Goal: Check status: Check status

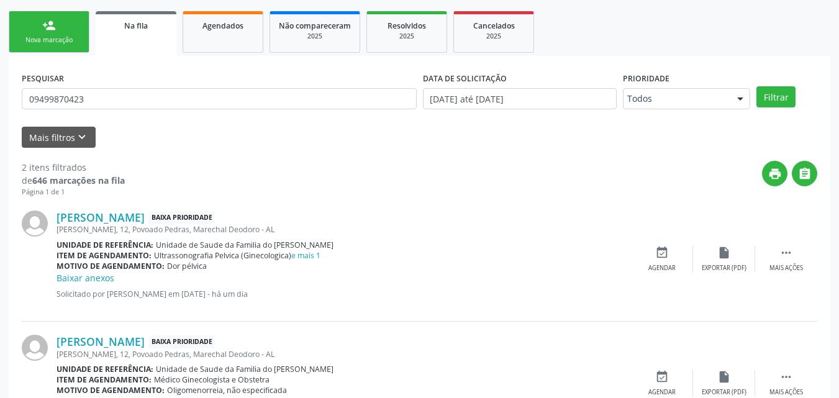
scroll to position [191, 0]
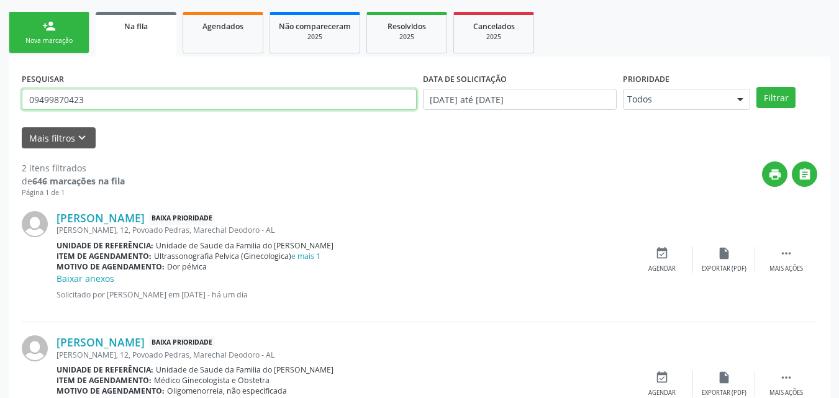
click at [275, 98] on input "09499870423" at bounding box center [219, 99] width 395 height 21
type input "GENIL"
click at [756, 87] on button "Filtrar" at bounding box center [775, 97] width 39 height 21
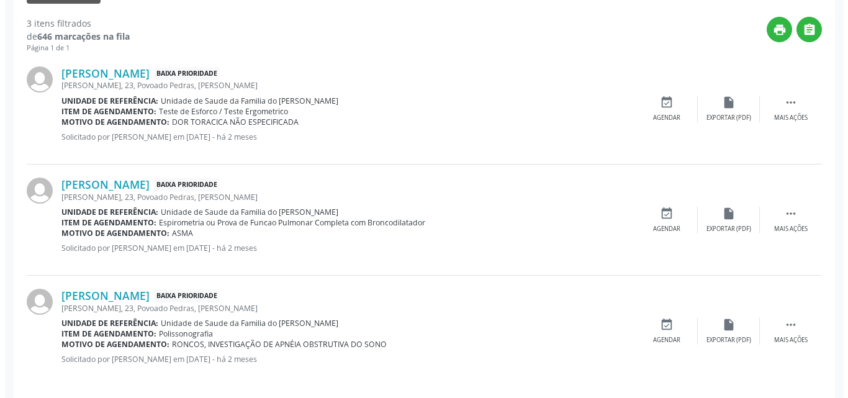
scroll to position [346, 0]
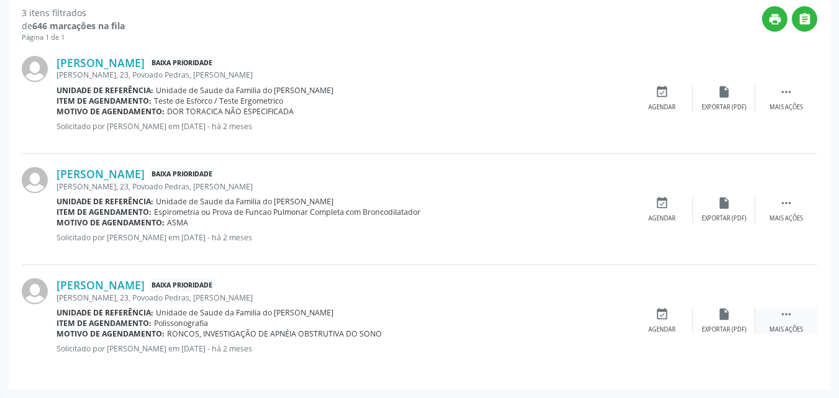
click at [786, 312] on icon "" at bounding box center [786, 314] width 14 height 14
click at [670, 320] on div "cancel Cancelar" at bounding box center [662, 320] width 62 height 27
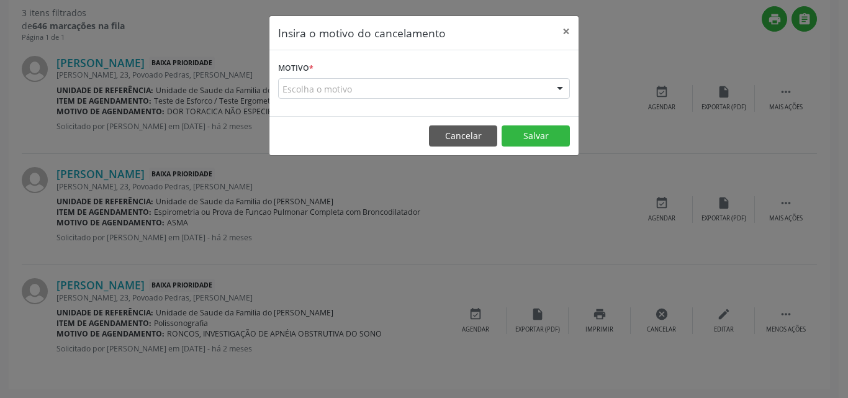
click at [368, 87] on div "Escolha o motivo" at bounding box center [424, 88] width 292 height 21
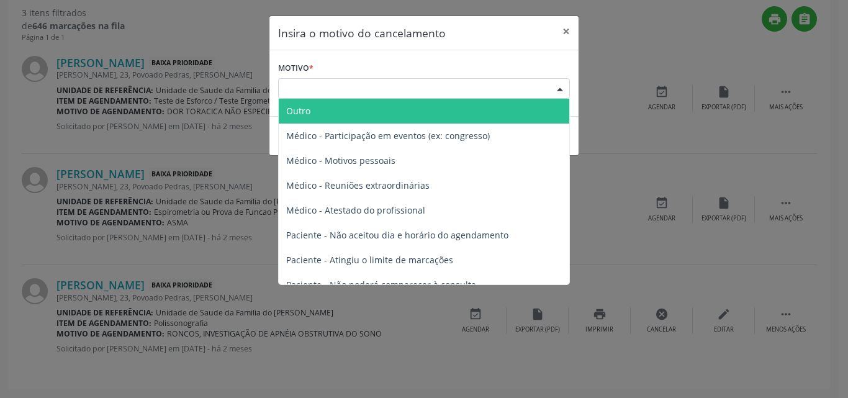
click at [356, 113] on span "Outro" at bounding box center [424, 111] width 291 height 25
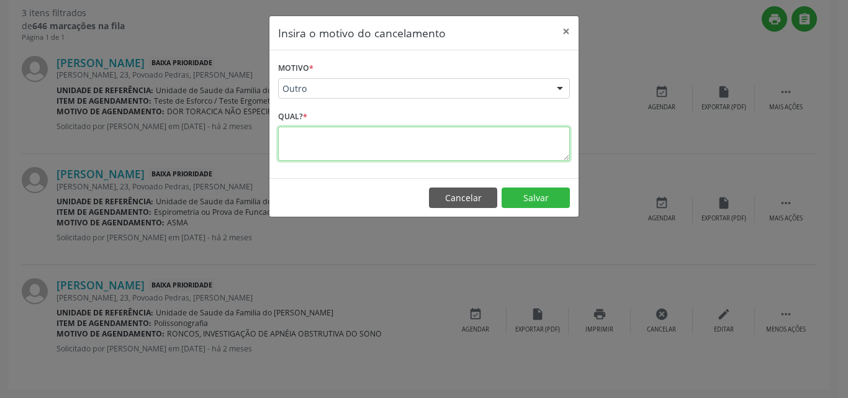
click at [355, 140] on textarea at bounding box center [424, 144] width 292 height 34
type textarea "PACIENTE RETIROU PARA FAZER FORA"
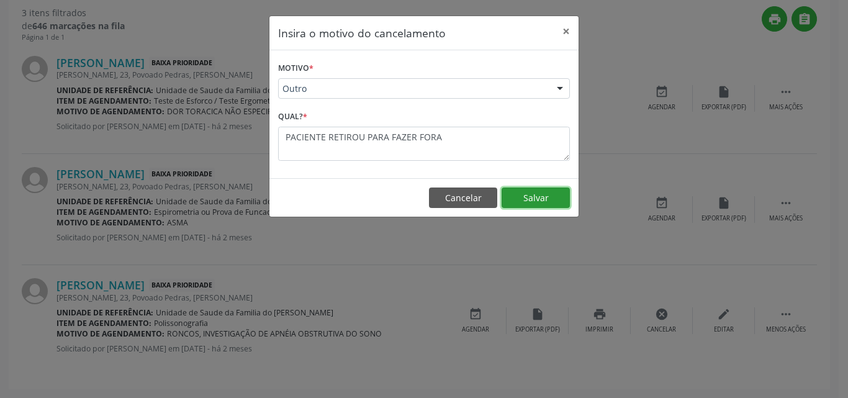
click at [542, 196] on button "Salvar" at bounding box center [536, 197] width 68 height 21
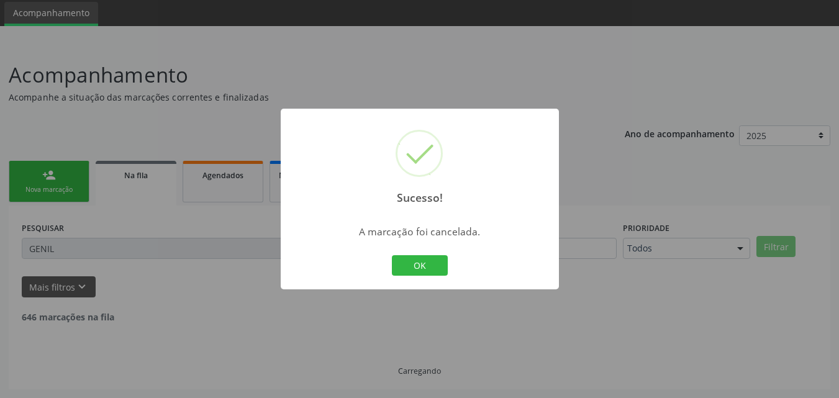
scroll to position [235, 0]
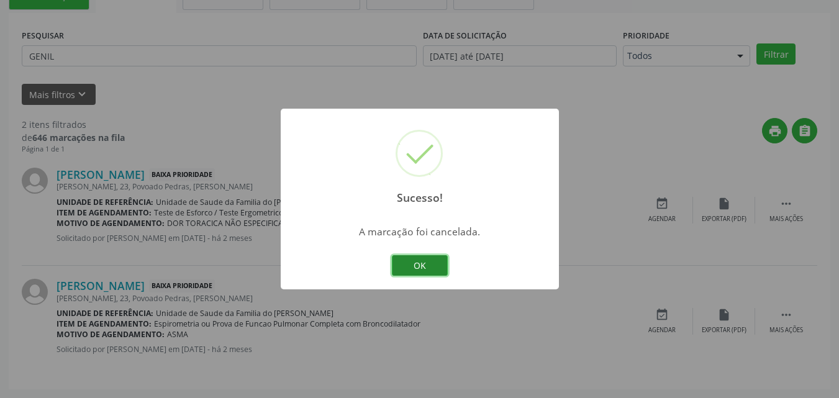
click at [435, 255] on button "OK" at bounding box center [420, 265] width 56 height 21
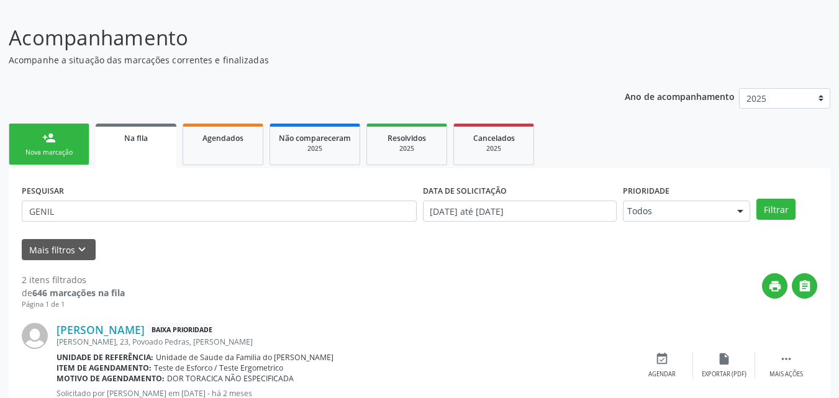
scroll to position [35, 0]
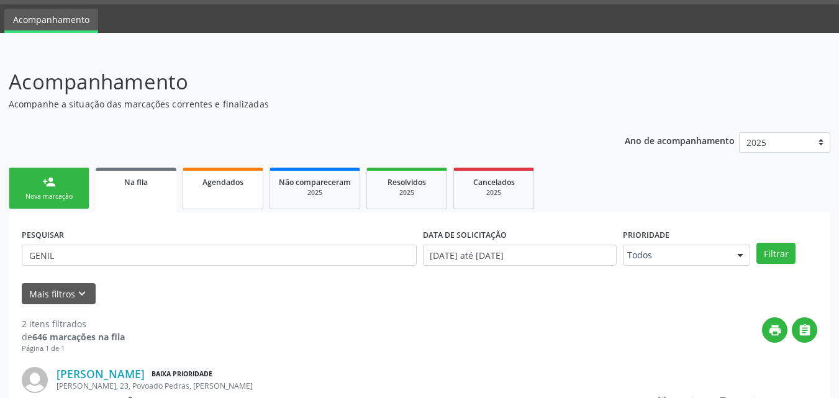
click at [235, 189] on link "Agendados" at bounding box center [223, 189] width 81 height 42
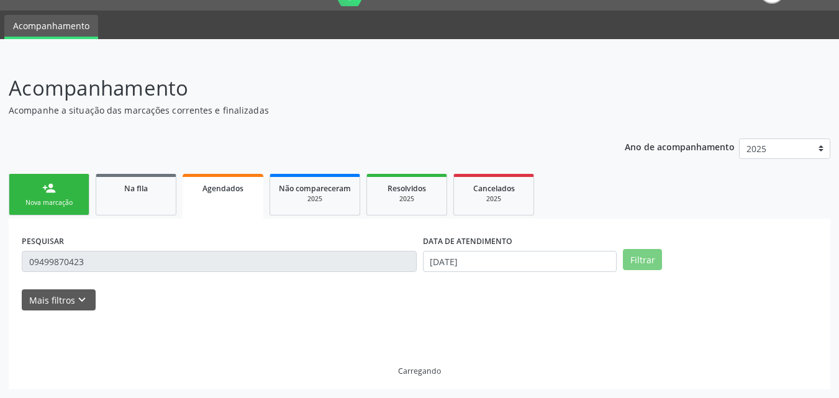
scroll to position [2, 0]
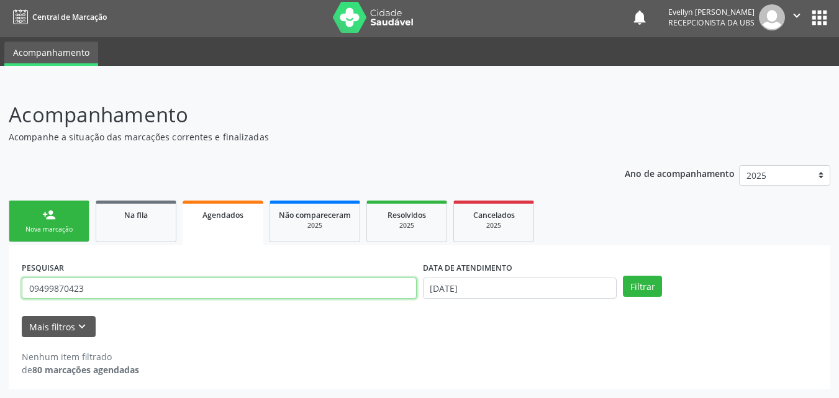
click at [153, 282] on input "09499870423" at bounding box center [219, 287] width 395 height 21
type input "0"
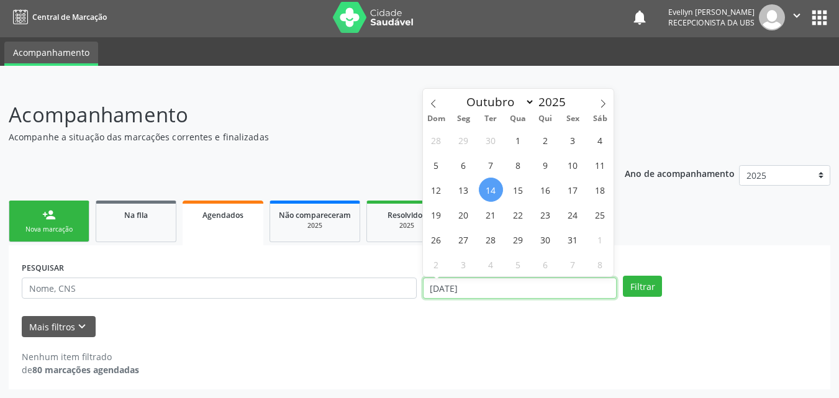
click at [556, 286] on input "[DATE]" at bounding box center [520, 287] width 194 height 21
click at [525, 140] on span "1" at bounding box center [518, 140] width 24 height 24
type input "01/10/2025"
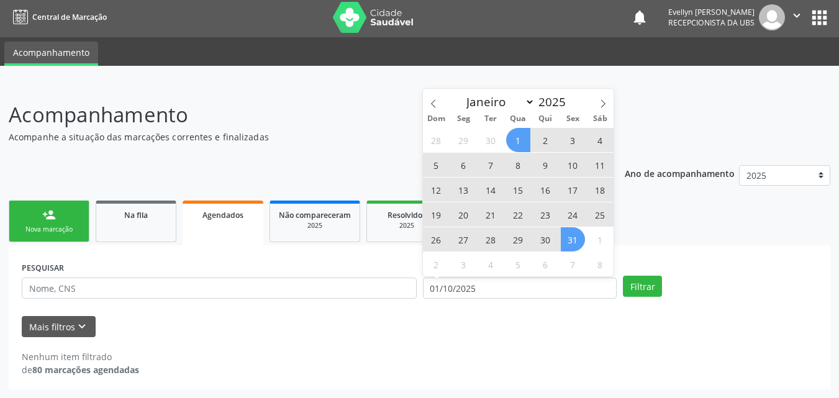
click at [574, 246] on span "31" at bounding box center [573, 239] width 24 height 24
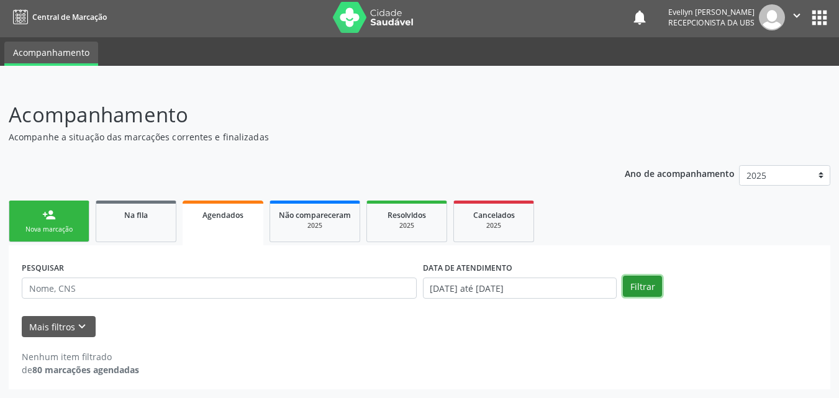
click at [643, 288] on button "Filtrar" at bounding box center [642, 286] width 39 height 21
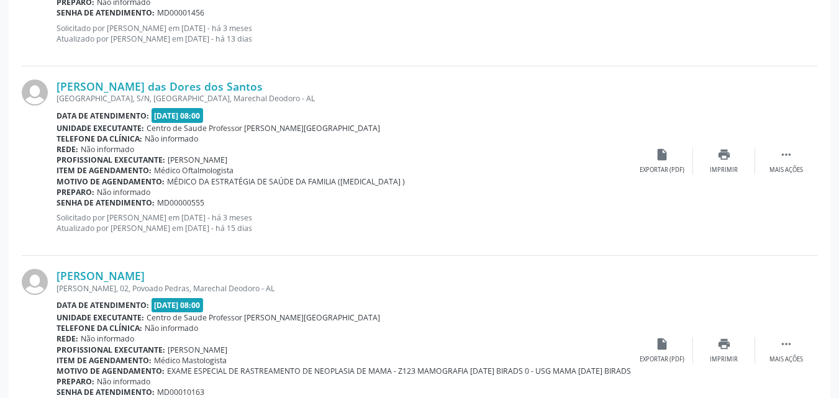
scroll to position [2892, 0]
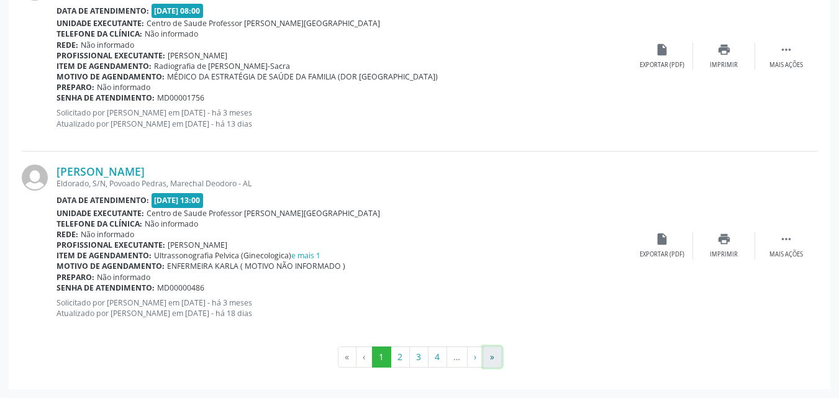
click at [491, 356] on button "»" at bounding box center [492, 356] width 19 height 21
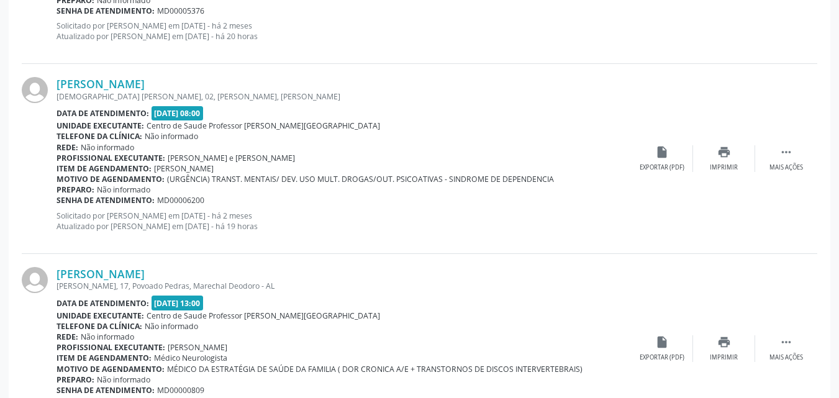
scroll to position [617, 0]
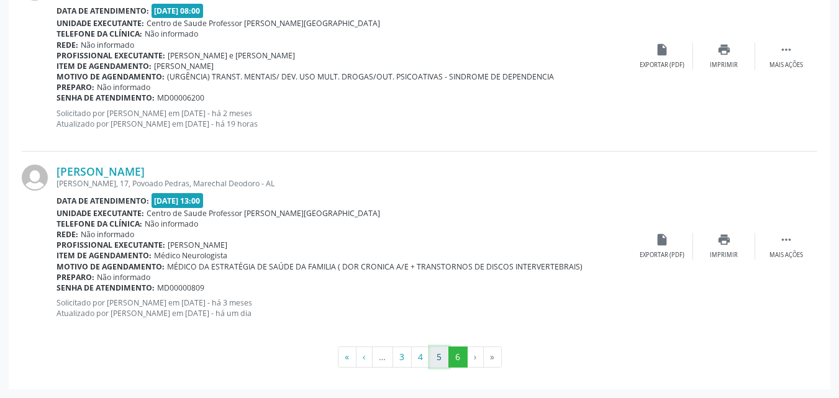
click at [441, 356] on button "5" at bounding box center [439, 356] width 19 height 21
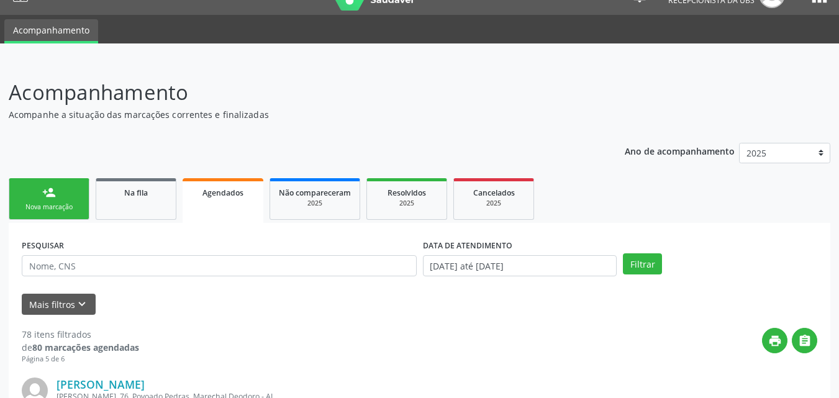
scroll to position [0, 0]
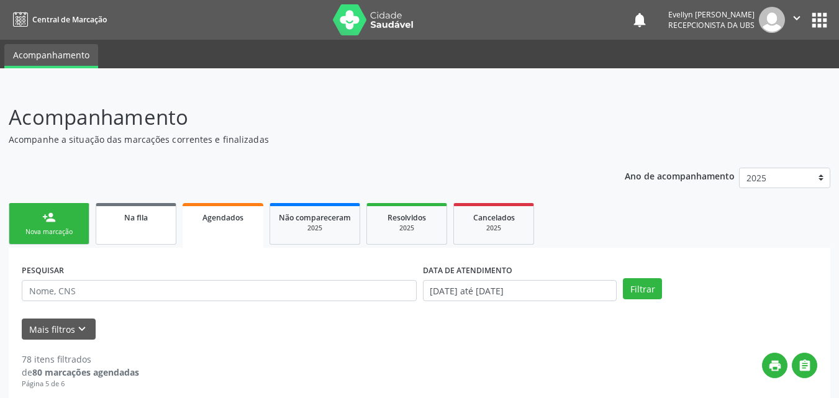
click at [153, 227] on link "Na fila" at bounding box center [136, 224] width 81 height 42
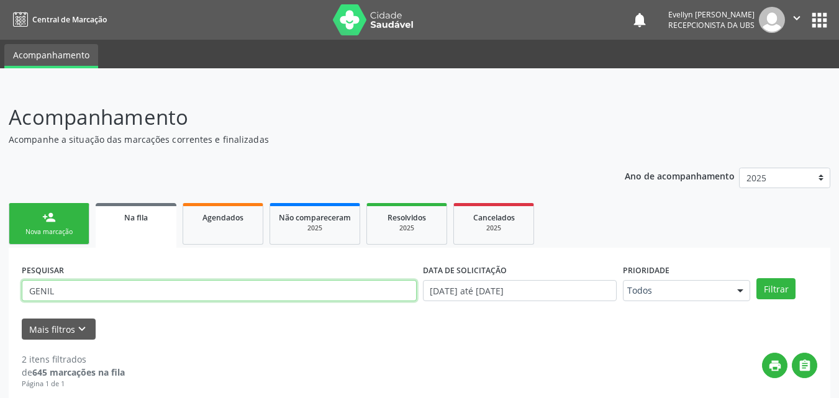
click at [330, 294] on input "GENIL" at bounding box center [219, 290] width 395 height 21
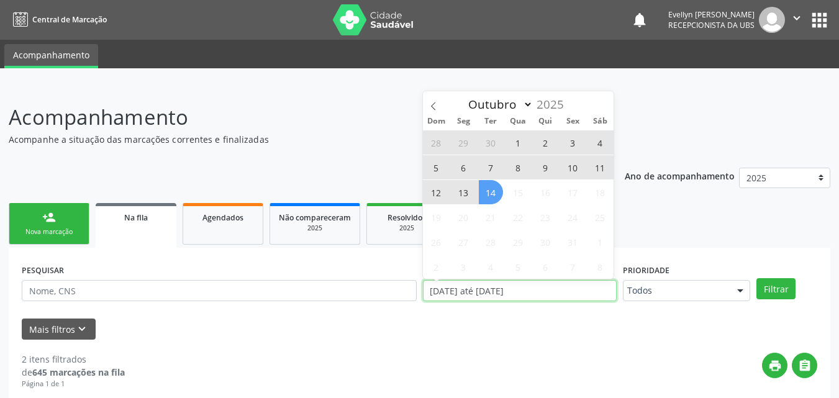
click at [448, 291] on input "[DATE] até [DATE]" at bounding box center [520, 290] width 194 height 21
click at [486, 197] on span "14" at bounding box center [491, 192] width 24 height 24
type input "[DATE]"
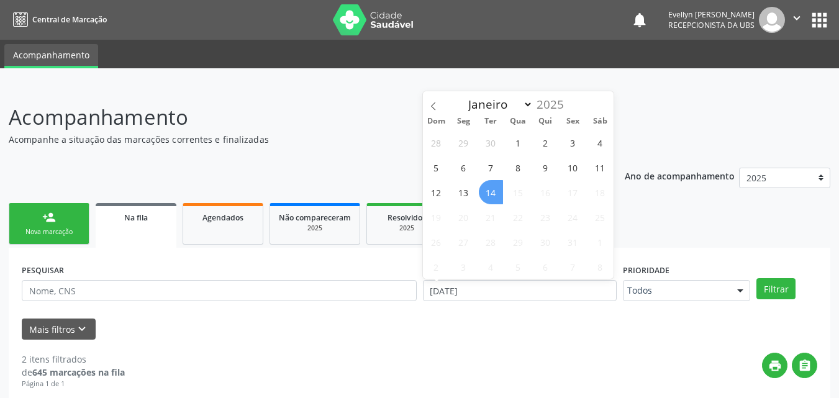
click at [486, 197] on span "14" at bounding box center [491, 192] width 24 height 24
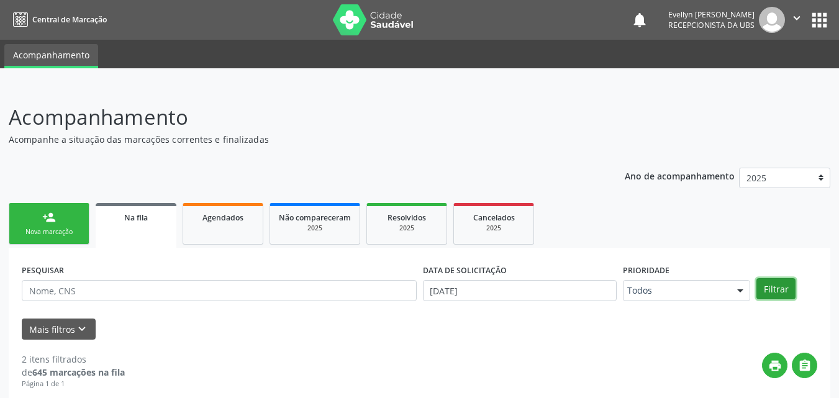
click at [775, 288] on button "Filtrar" at bounding box center [775, 288] width 39 height 21
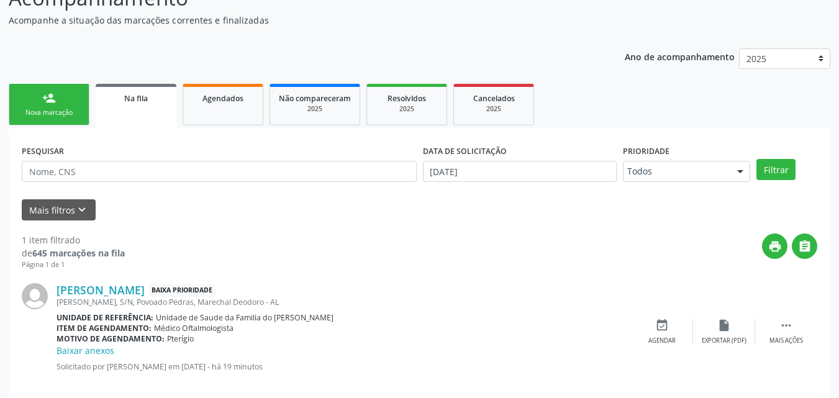
scroll to position [137, 0]
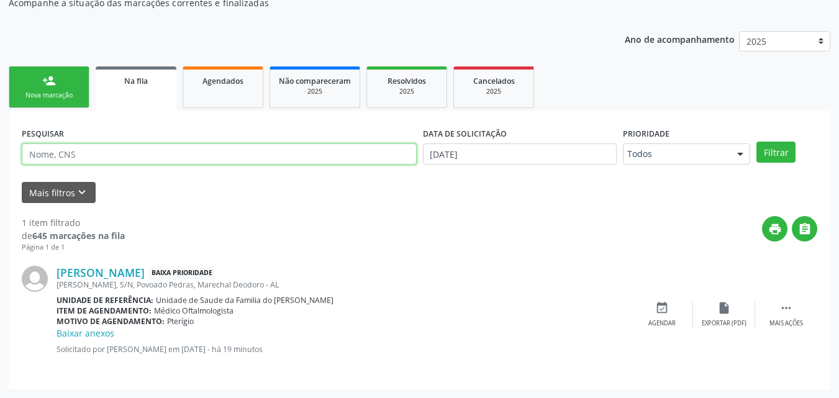
click at [260, 157] on input "text" at bounding box center [219, 153] width 395 height 21
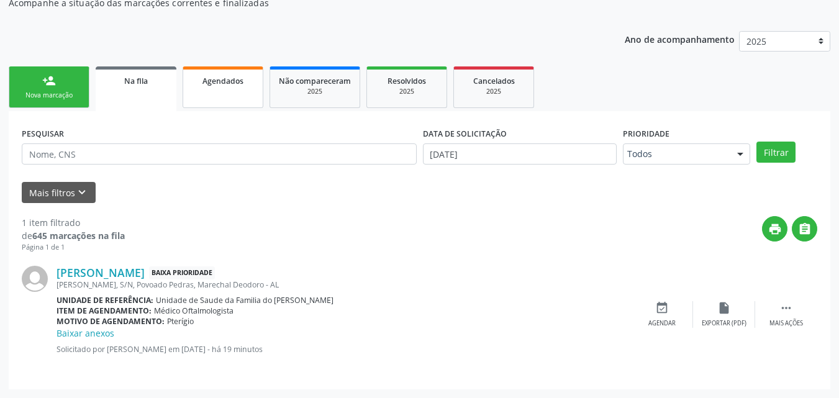
click at [217, 97] on link "Agendados" at bounding box center [223, 87] width 81 height 42
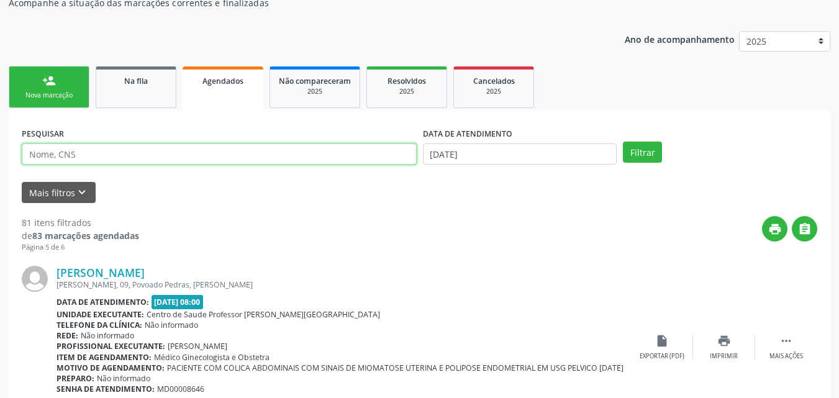
click at [122, 154] on input "text" at bounding box center [219, 153] width 395 height 21
type input "[PERSON_NAME]"
click at [623, 142] on button "Filtrar" at bounding box center [642, 152] width 39 height 21
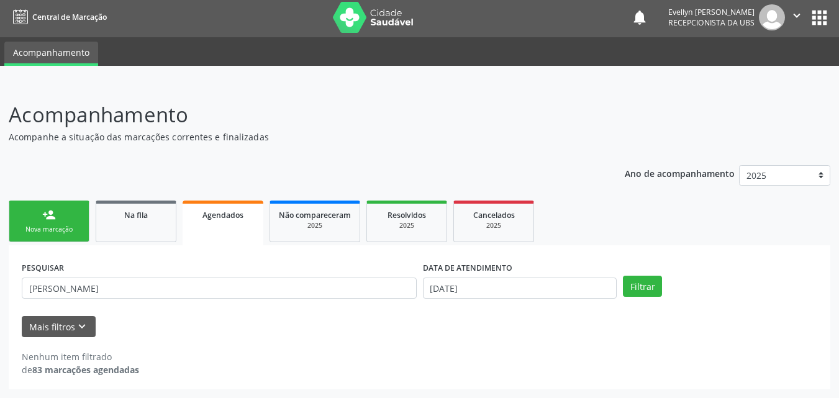
scroll to position [2, 0]
click at [121, 220] on div "Na fila" at bounding box center [136, 214] width 62 height 13
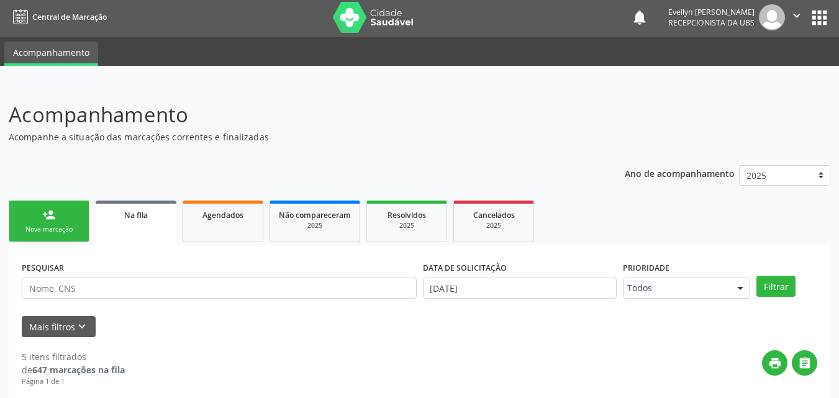
click at [120, 300] on div "PESQUISAR" at bounding box center [219, 282] width 401 height 48
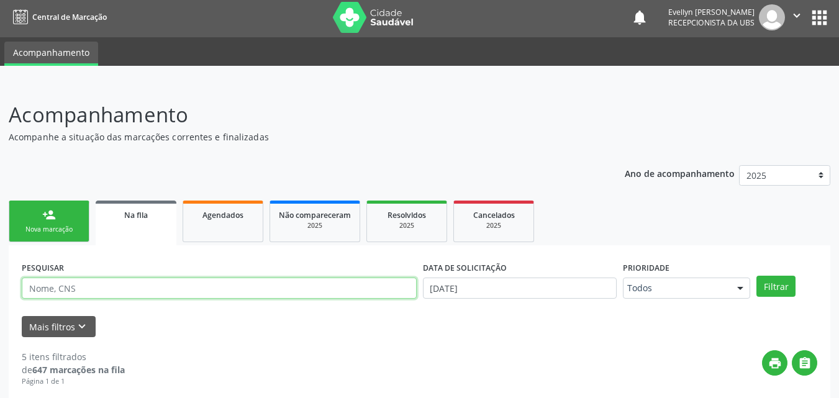
click at [127, 294] on input "text" at bounding box center [219, 287] width 395 height 21
type input "[PERSON_NAME]"
click at [756, 276] on button "Filtrar" at bounding box center [775, 286] width 39 height 21
click at [164, 291] on input "[PERSON_NAME]" at bounding box center [219, 287] width 395 height 21
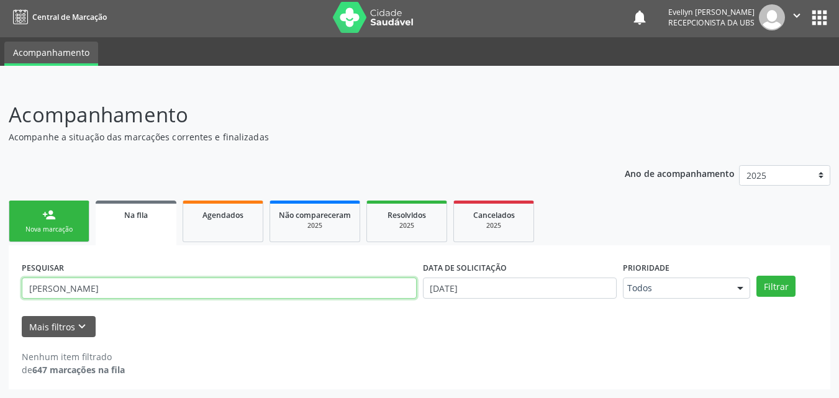
click at [164, 291] on input "[PERSON_NAME]" at bounding box center [219, 287] width 395 height 21
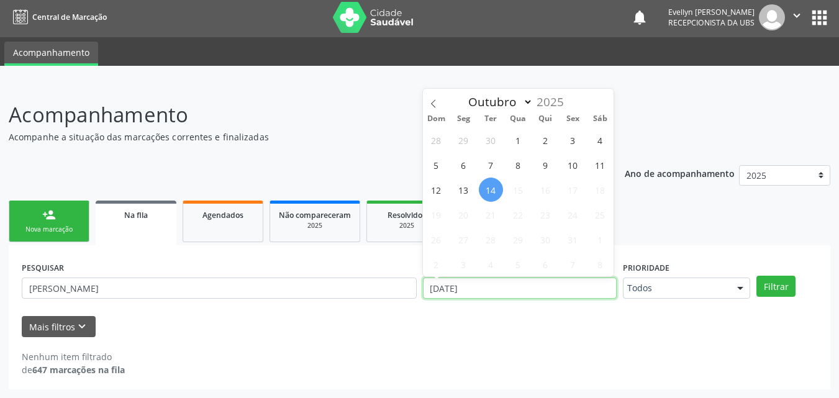
click at [467, 287] on input "[DATE]" at bounding box center [520, 287] width 194 height 21
click at [513, 145] on span "1" at bounding box center [518, 140] width 24 height 24
type input "01/10/2025"
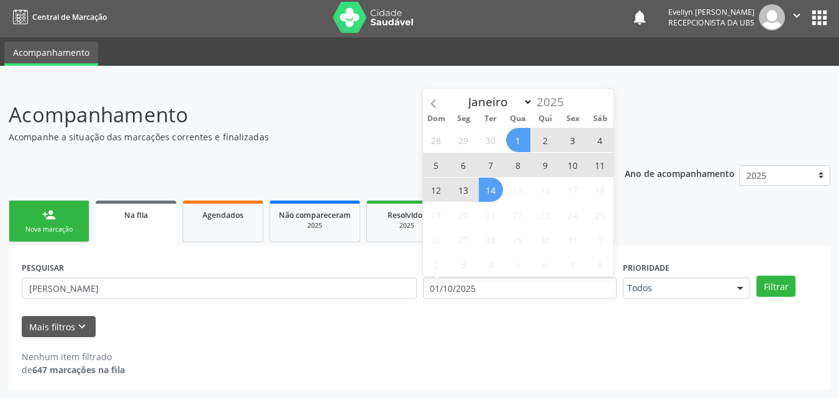
click at [493, 192] on span "14" at bounding box center [491, 190] width 24 height 24
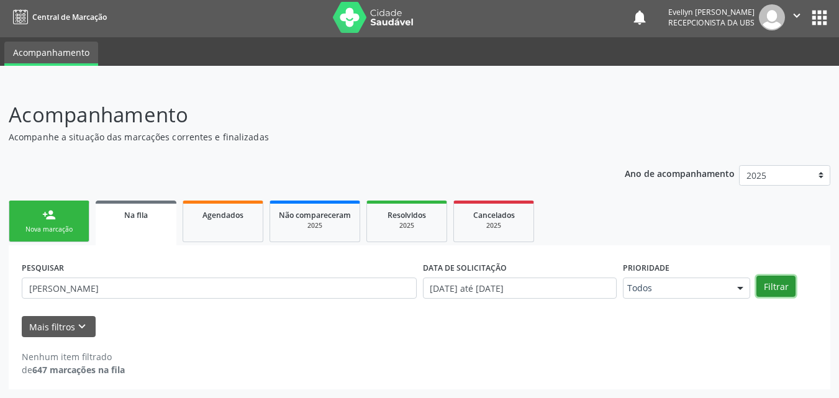
click at [762, 280] on button "Filtrar" at bounding box center [775, 286] width 39 height 21
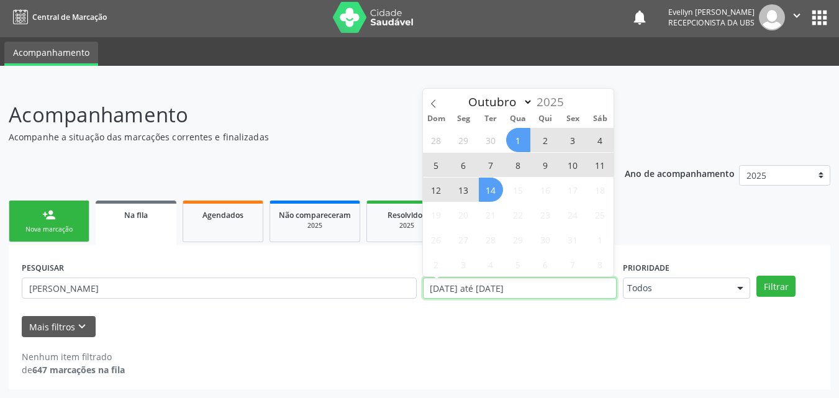
click at [439, 286] on input "[DATE] até [DATE]" at bounding box center [520, 287] width 194 height 21
click at [438, 99] on span at bounding box center [433, 99] width 21 height 21
select select "8"
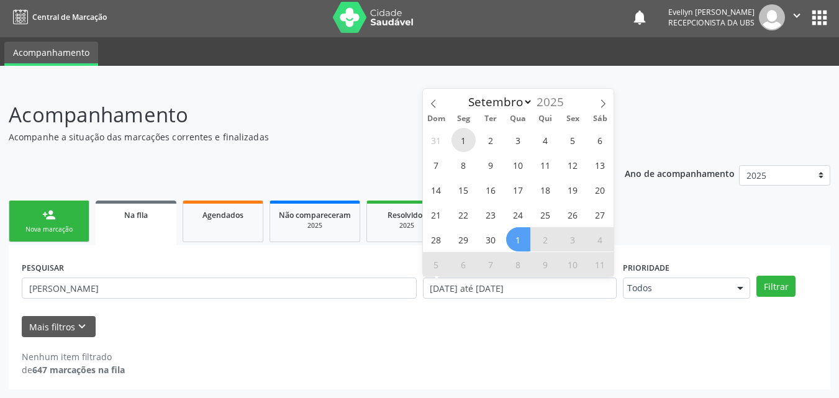
click at [469, 148] on span "1" at bounding box center [463, 140] width 24 height 24
type input "[DATE]"
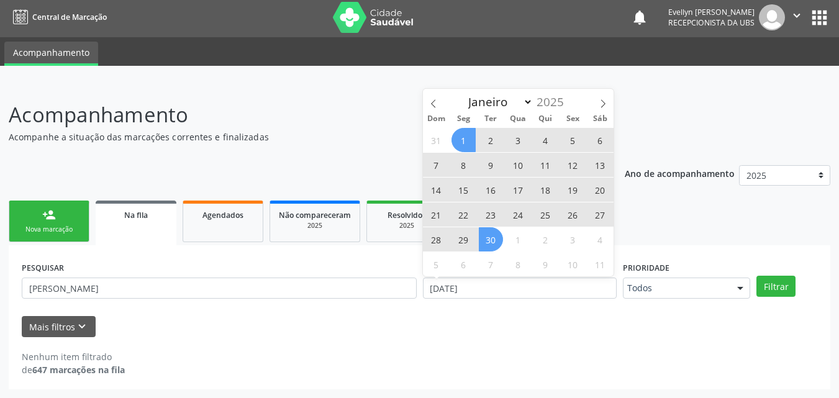
click at [491, 241] on span "30" at bounding box center [491, 239] width 24 height 24
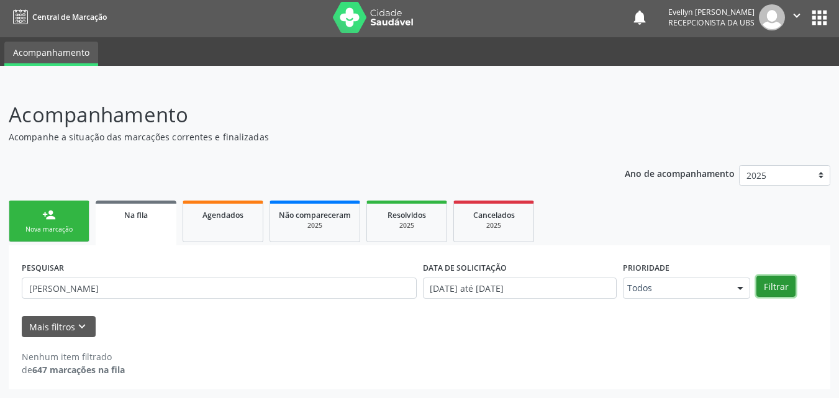
click at [770, 280] on button "Filtrar" at bounding box center [775, 286] width 39 height 21
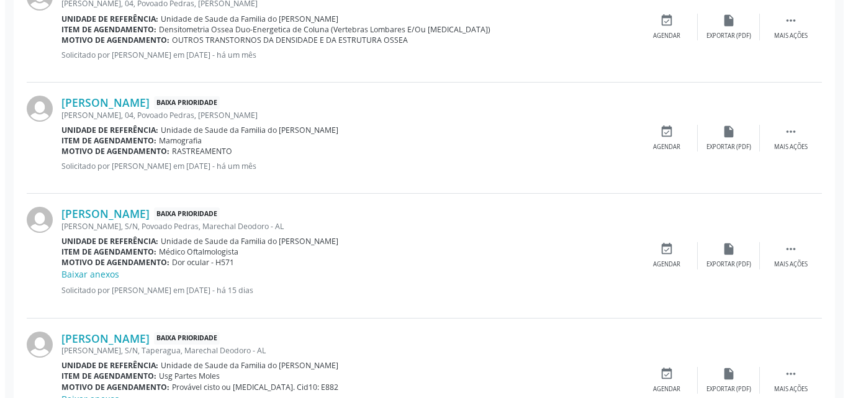
scroll to position [416, 0]
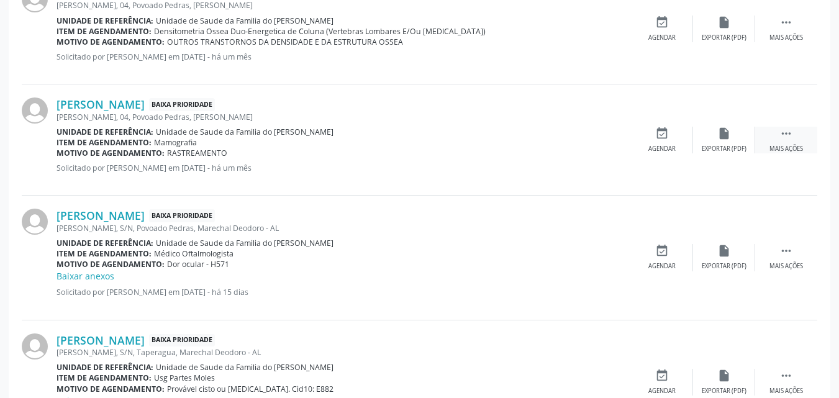
click at [790, 138] on icon "" at bounding box center [786, 134] width 14 height 14
click at [659, 134] on icon "cancel" at bounding box center [662, 134] width 14 height 14
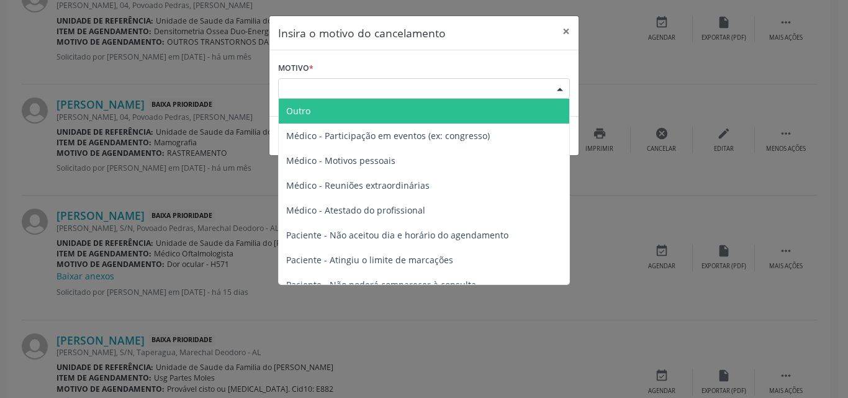
click at [477, 92] on div "Escolha o motivo" at bounding box center [424, 88] width 292 height 21
click at [398, 94] on div "Escolha o motivo" at bounding box center [424, 88] width 292 height 21
click at [393, 114] on span "Outro" at bounding box center [424, 111] width 291 height 25
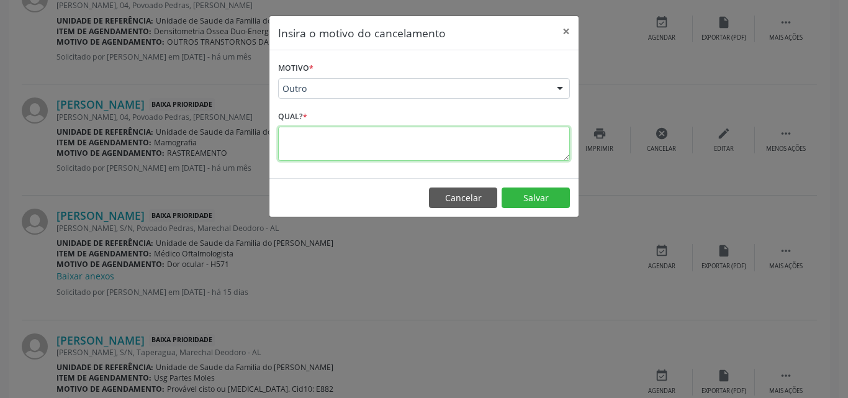
click at [377, 131] on textarea at bounding box center [424, 144] width 292 height 34
type textarea "PACIENTE RETIROU PARA FAZER FORA"
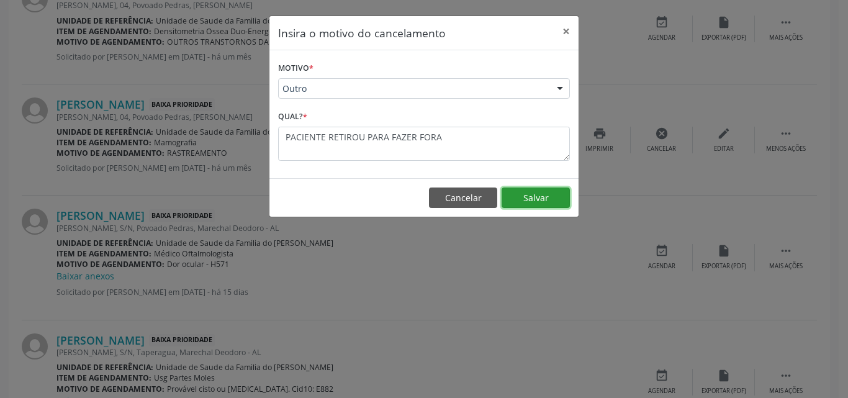
click at [524, 194] on button "Salvar" at bounding box center [536, 197] width 68 height 21
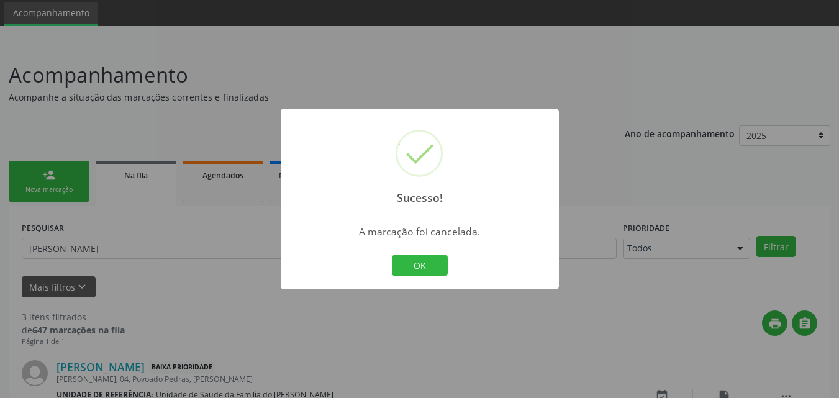
scroll to position [372, 0]
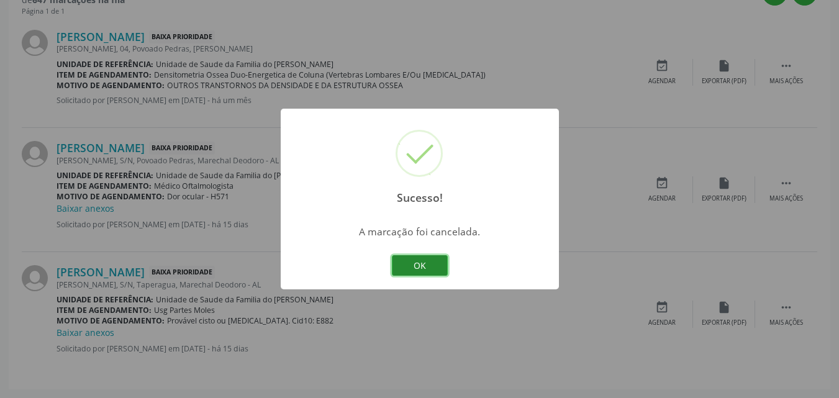
click at [430, 263] on button "OK" at bounding box center [420, 265] width 56 height 21
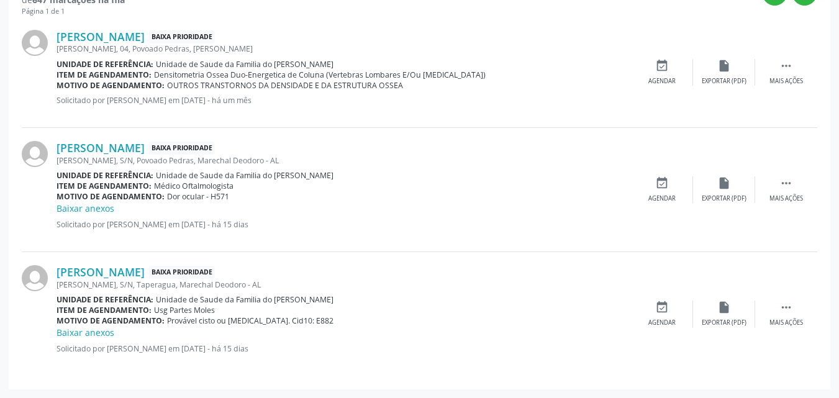
scroll to position [0, 0]
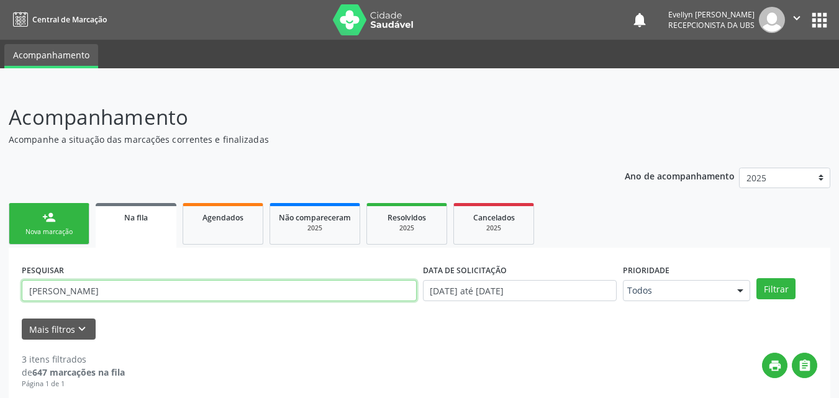
click at [162, 299] on input "[PERSON_NAME]" at bounding box center [219, 290] width 395 height 21
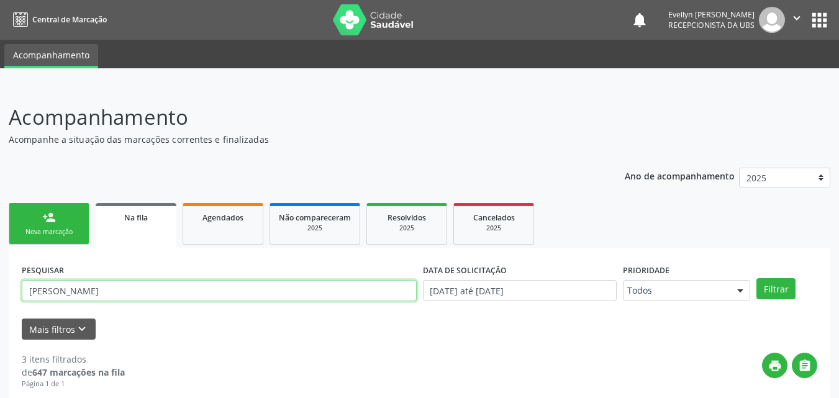
click at [162, 299] on input "[PERSON_NAME]" at bounding box center [219, 290] width 395 height 21
click at [756, 278] on button "Filtrar" at bounding box center [775, 288] width 39 height 21
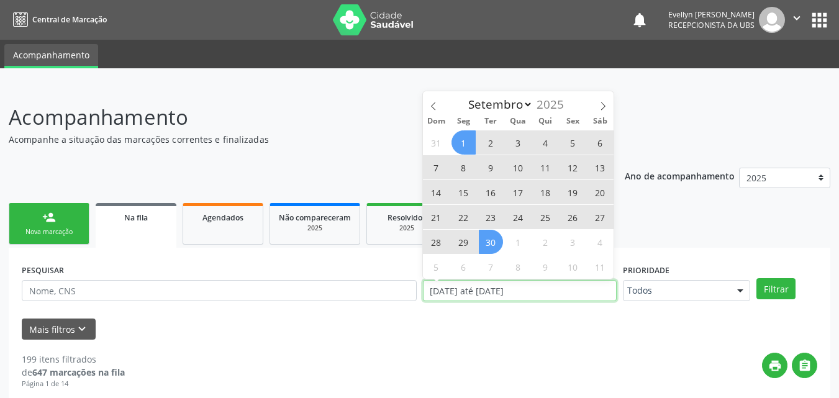
click at [500, 295] on input "[DATE] até [DATE]" at bounding box center [520, 290] width 194 height 21
click at [488, 237] on span "30" at bounding box center [491, 242] width 24 height 24
type input "[DATE]"
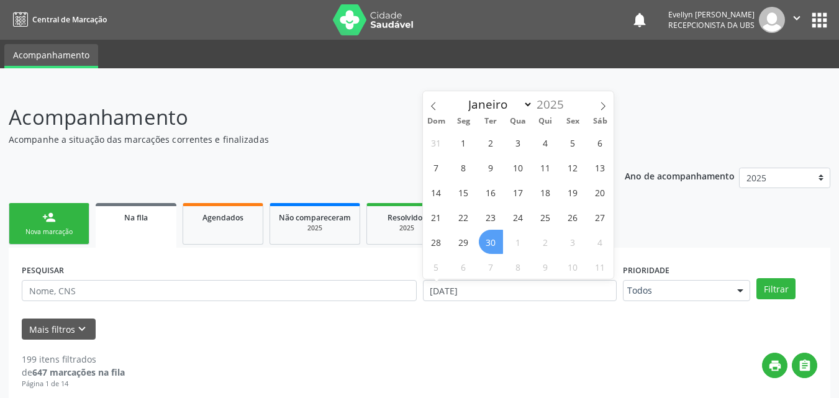
click at [488, 237] on span "30" at bounding box center [491, 242] width 24 height 24
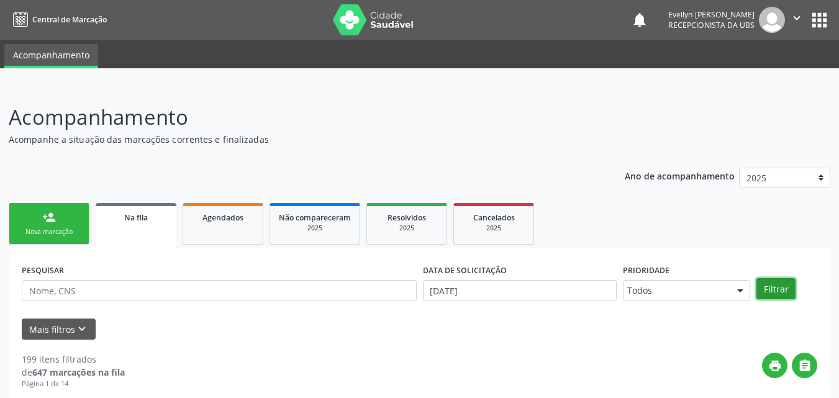
click at [767, 287] on button "Filtrar" at bounding box center [775, 288] width 39 height 21
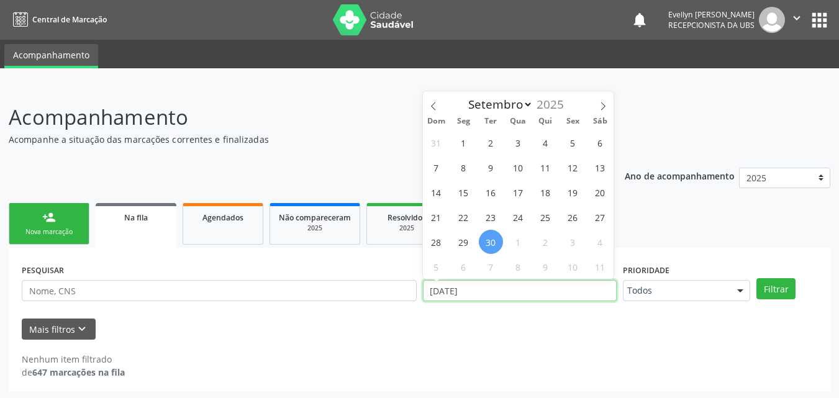
click at [536, 280] on input "[DATE]" at bounding box center [520, 290] width 194 height 21
click at [607, 99] on span at bounding box center [602, 101] width 21 height 21
select select "9"
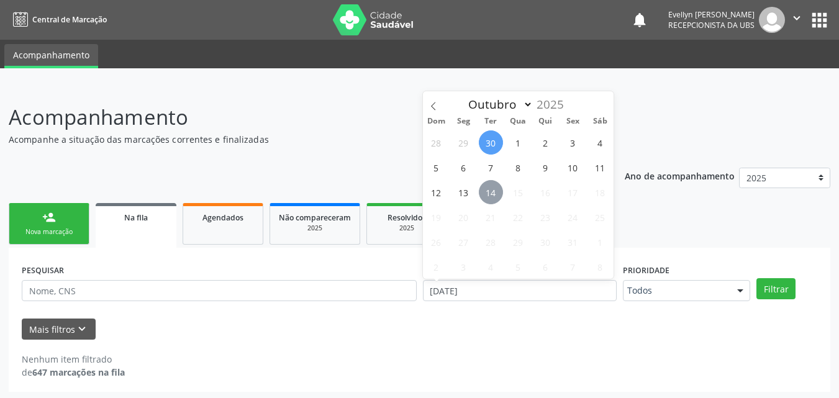
click at [487, 192] on span "14" at bounding box center [491, 192] width 24 height 24
type input "[DATE]"
click at [487, 192] on span "14" at bounding box center [491, 192] width 24 height 24
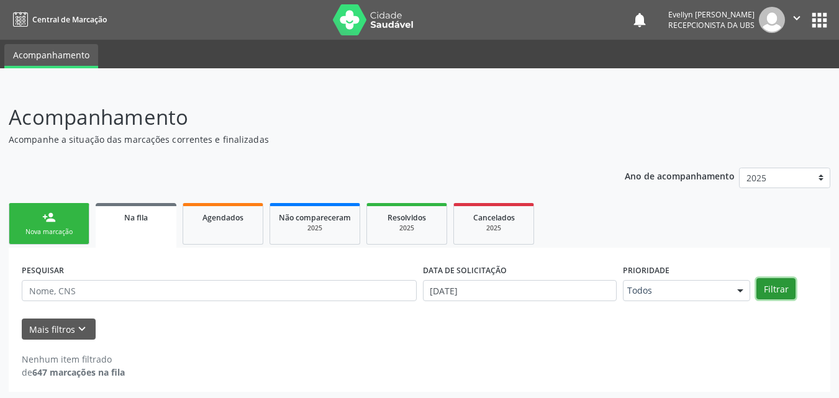
click at [777, 287] on button "Filtrar" at bounding box center [775, 288] width 39 height 21
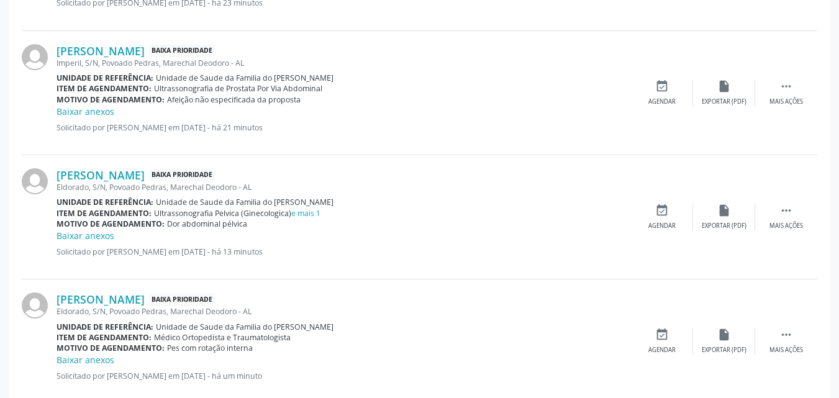
scroll to position [758, 0]
